Goal: Task Accomplishment & Management: Use online tool/utility

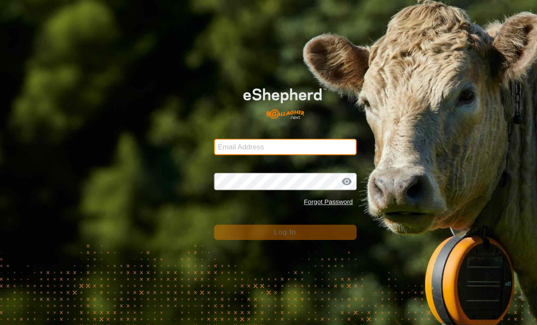
click at [315, 137] on input "Email Address" at bounding box center [268, 138] width 134 height 15
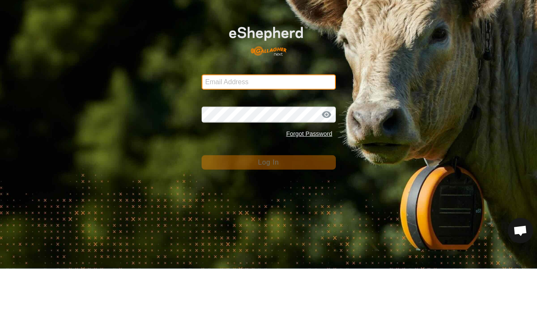
type input "[EMAIL_ADDRESS][DOMAIN_NAME]"
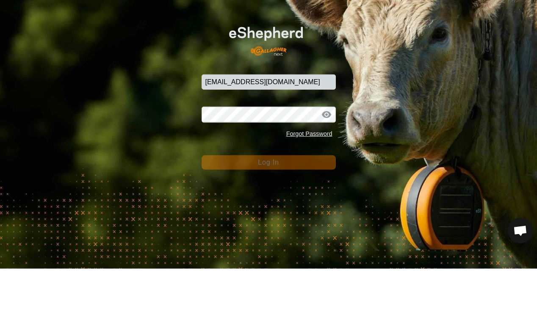
click at [268, 212] on button "Log In" at bounding box center [268, 219] width 134 height 14
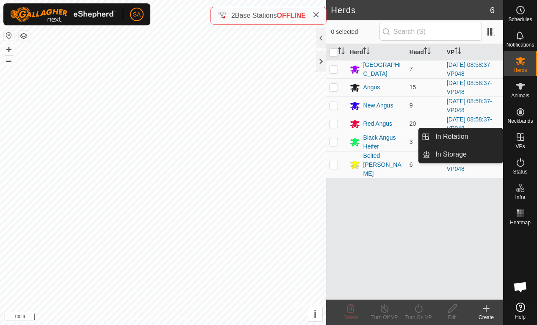
click at [483, 135] on link "In Rotation" at bounding box center [466, 136] width 72 height 17
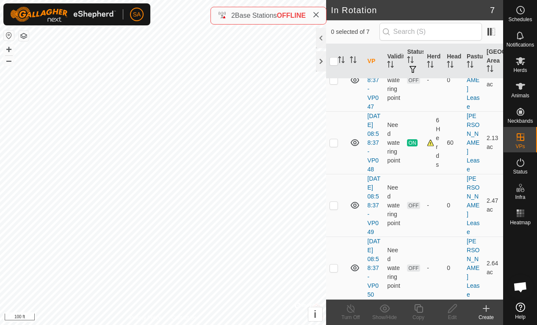
scroll to position [356, 0]
click at [341, 180] on td at bounding box center [336, 205] width 20 height 63
click at [336, 202] on p-checkbox at bounding box center [333, 205] width 8 height 7
checkbox input "false"
click at [339, 111] on td at bounding box center [336, 142] width 20 height 63
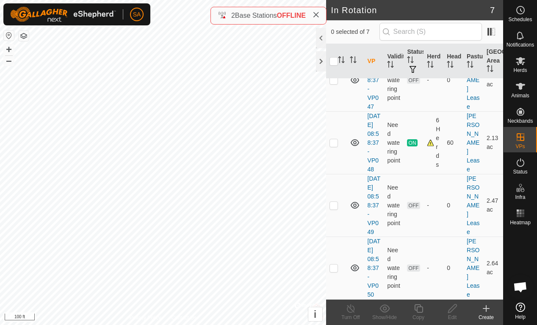
checkbox input "true"
click at [421, 317] on div "Copy" at bounding box center [418, 318] width 34 height 8
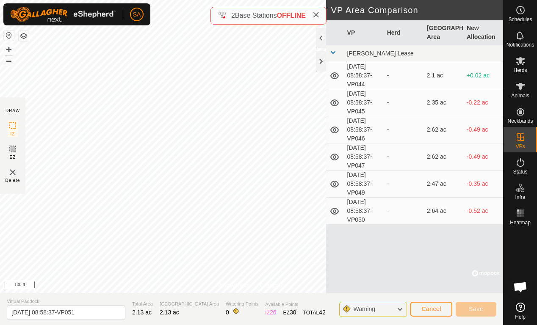
click at [323, 64] on div at bounding box center [321, 61] width 10 height 20
